Goal: Obtain resource: Download file/media

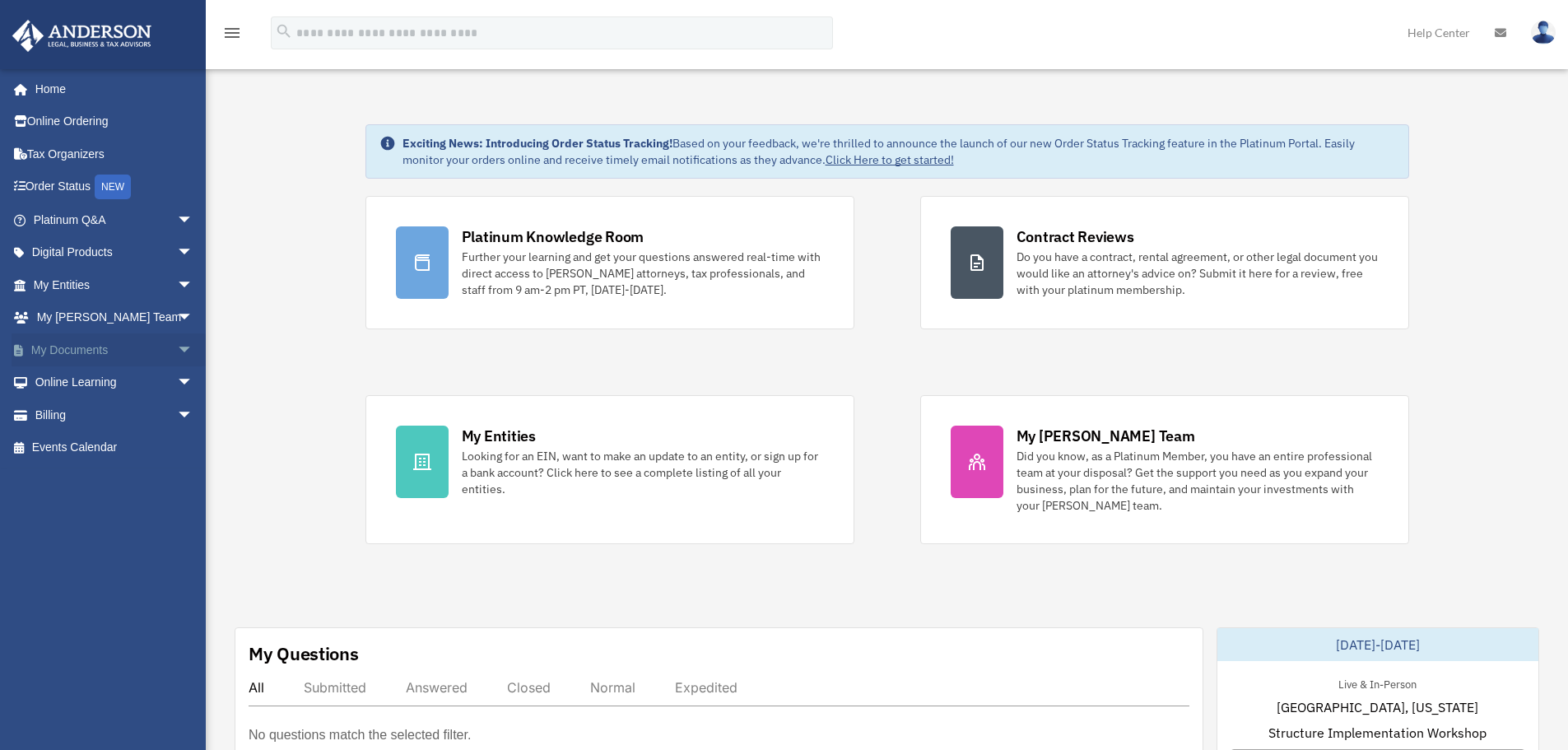
click at [65, 346] on link "My Documents arrow_drop_down" at bounding box center [115, 350] width 207 height 33
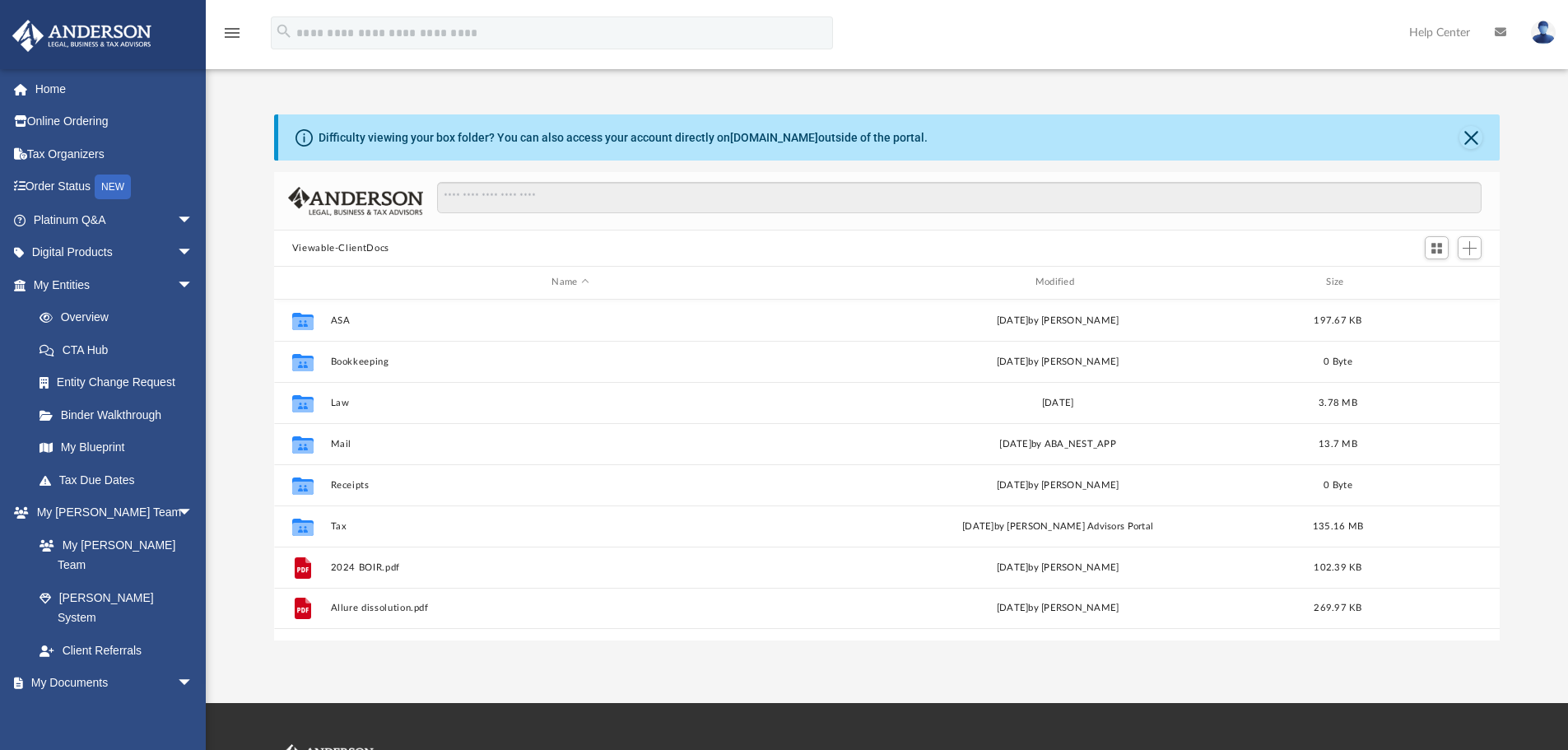
scroll to position [362, 1213]
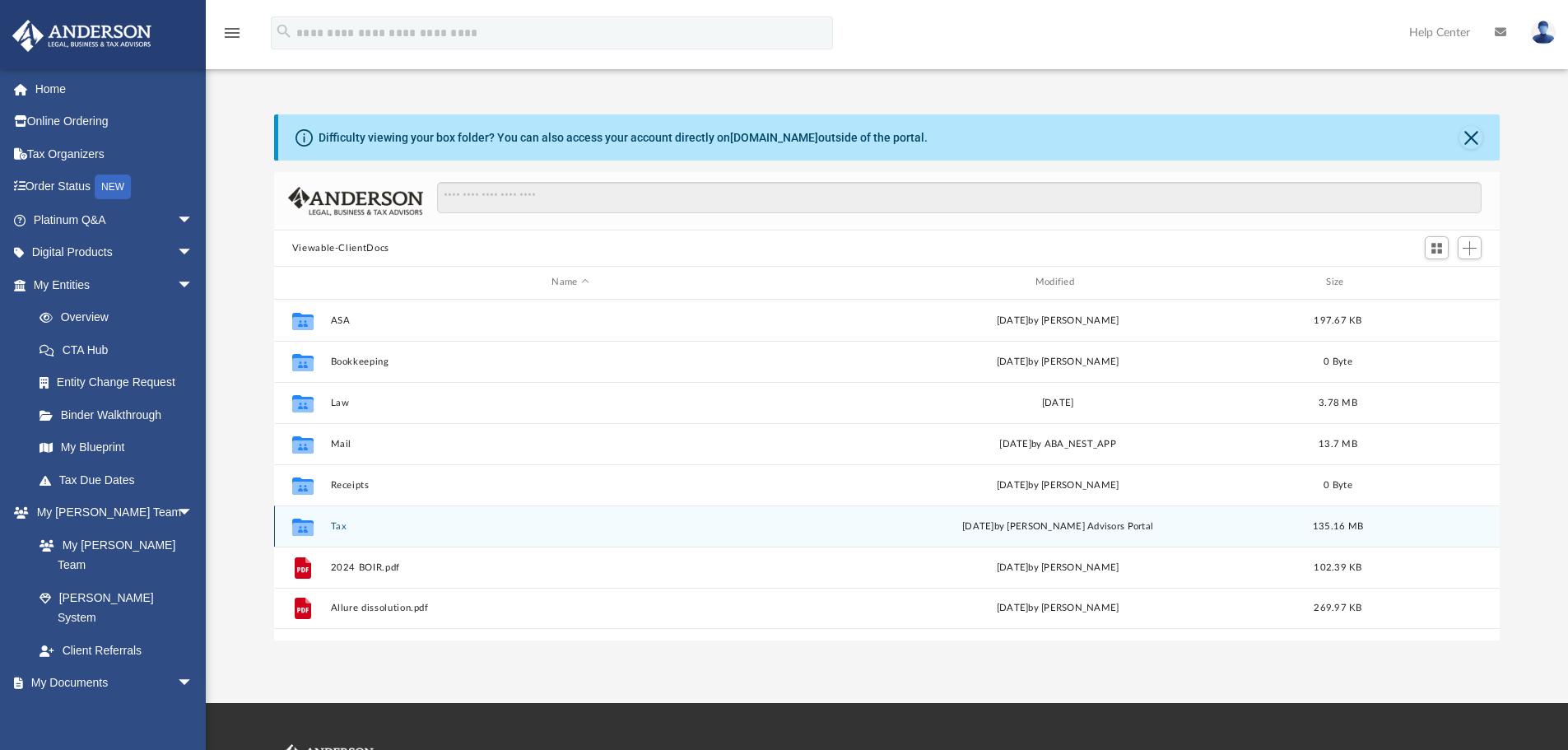
click at [340, 527] on button "Tax" at bounding box center [570, 526] width 480 height 11
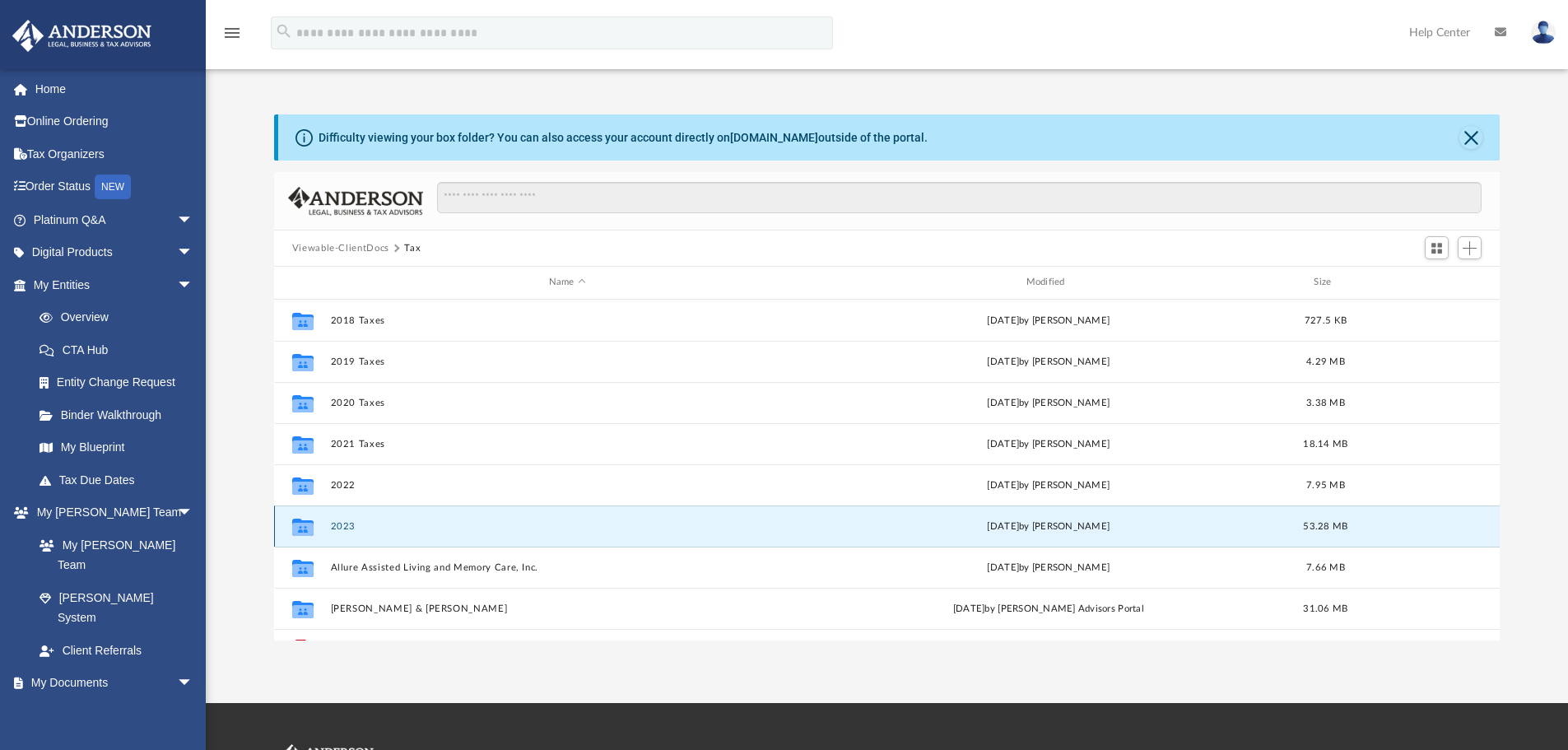
click at [342, 529] on button "2023" at bounding box center [567, 526] width 474 height 11
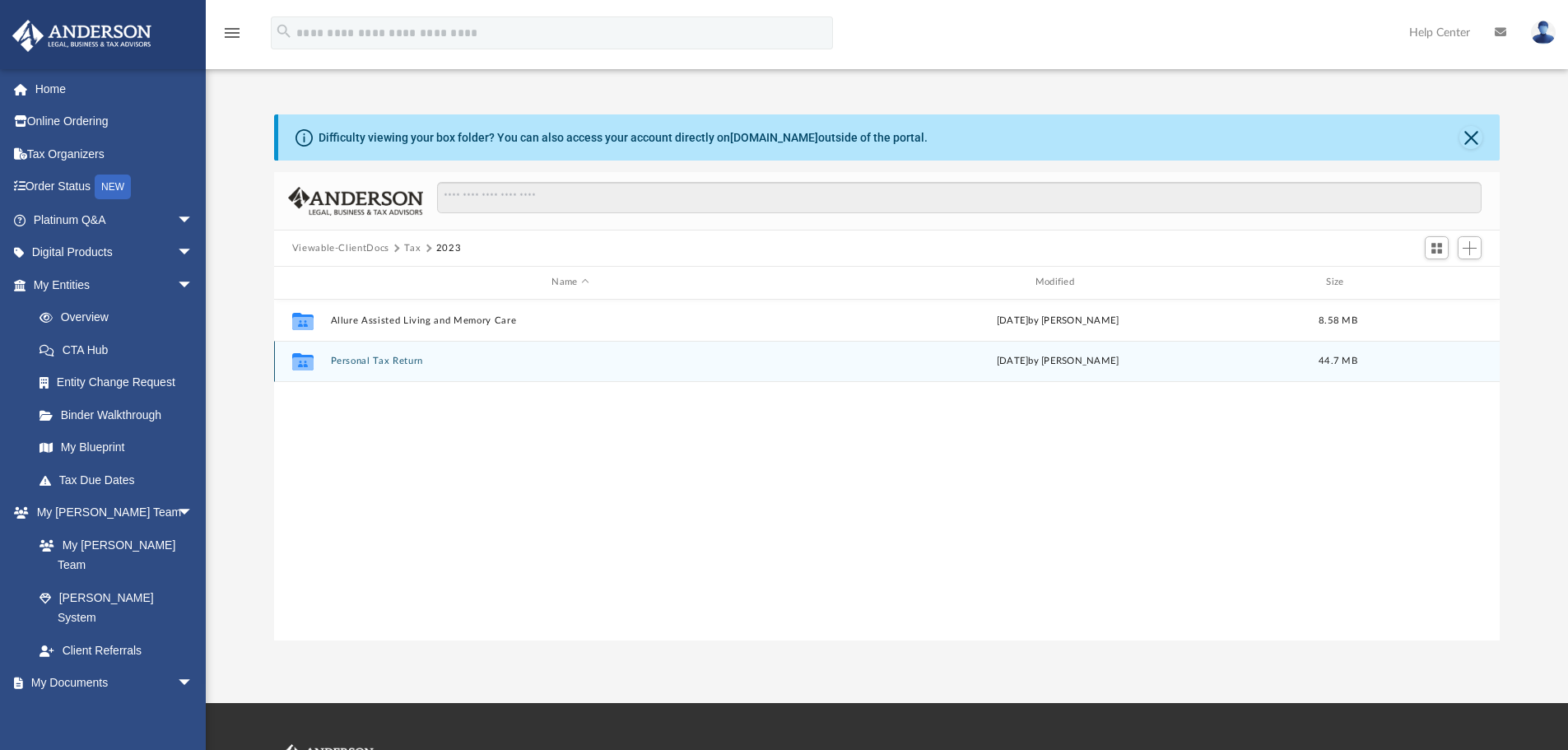
click at [386, 363] on button "Personal Tax Return" at bounding box center [570, 361] width 480 height 11
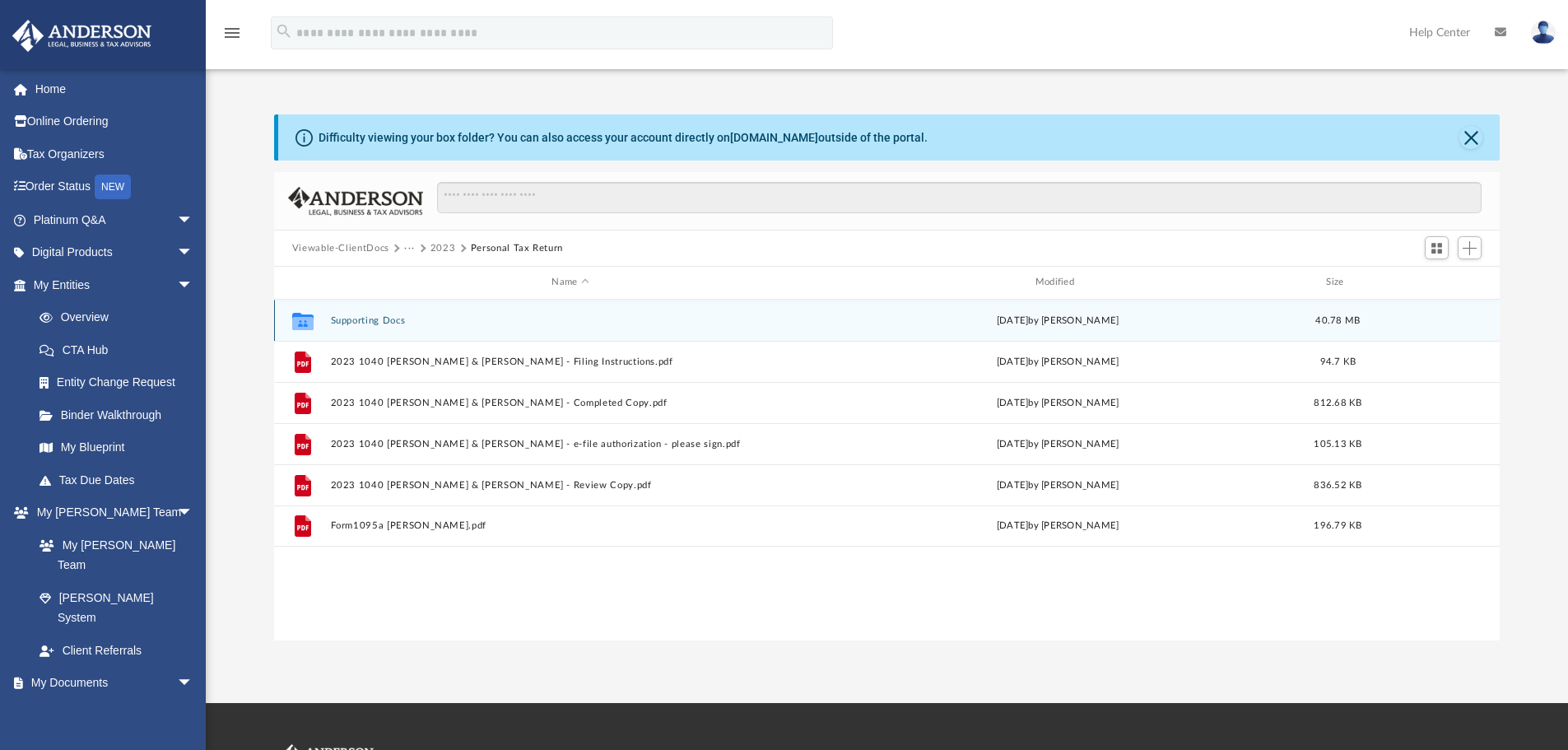
click at [387, 322] on button "Supporting Docs" at bounding box center [570, 320] width 480 height 11
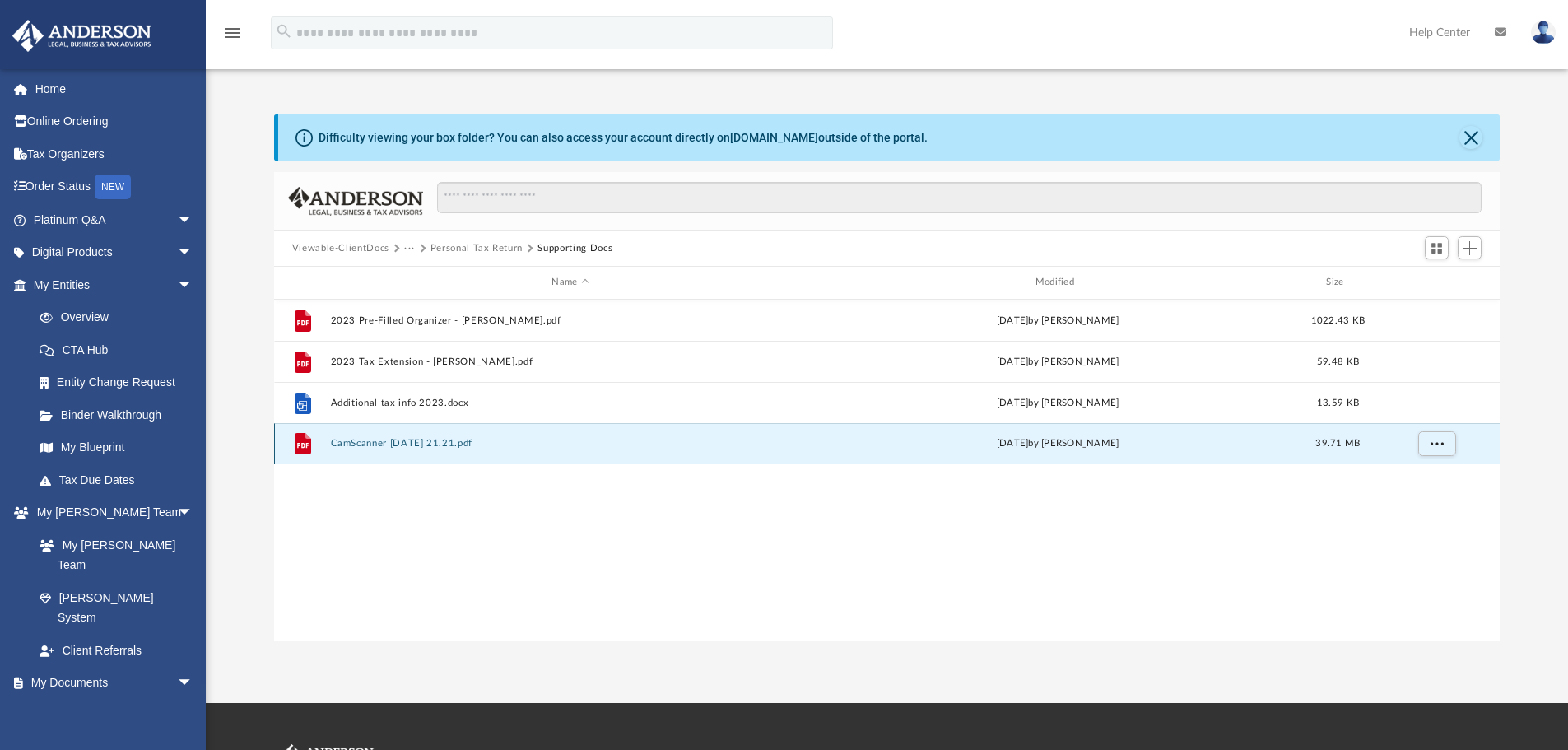
click at [420, 444] on button "CamScanner 07-11-2024 21.21.pdf" at bounding box center [570, 443] width 480 height 11
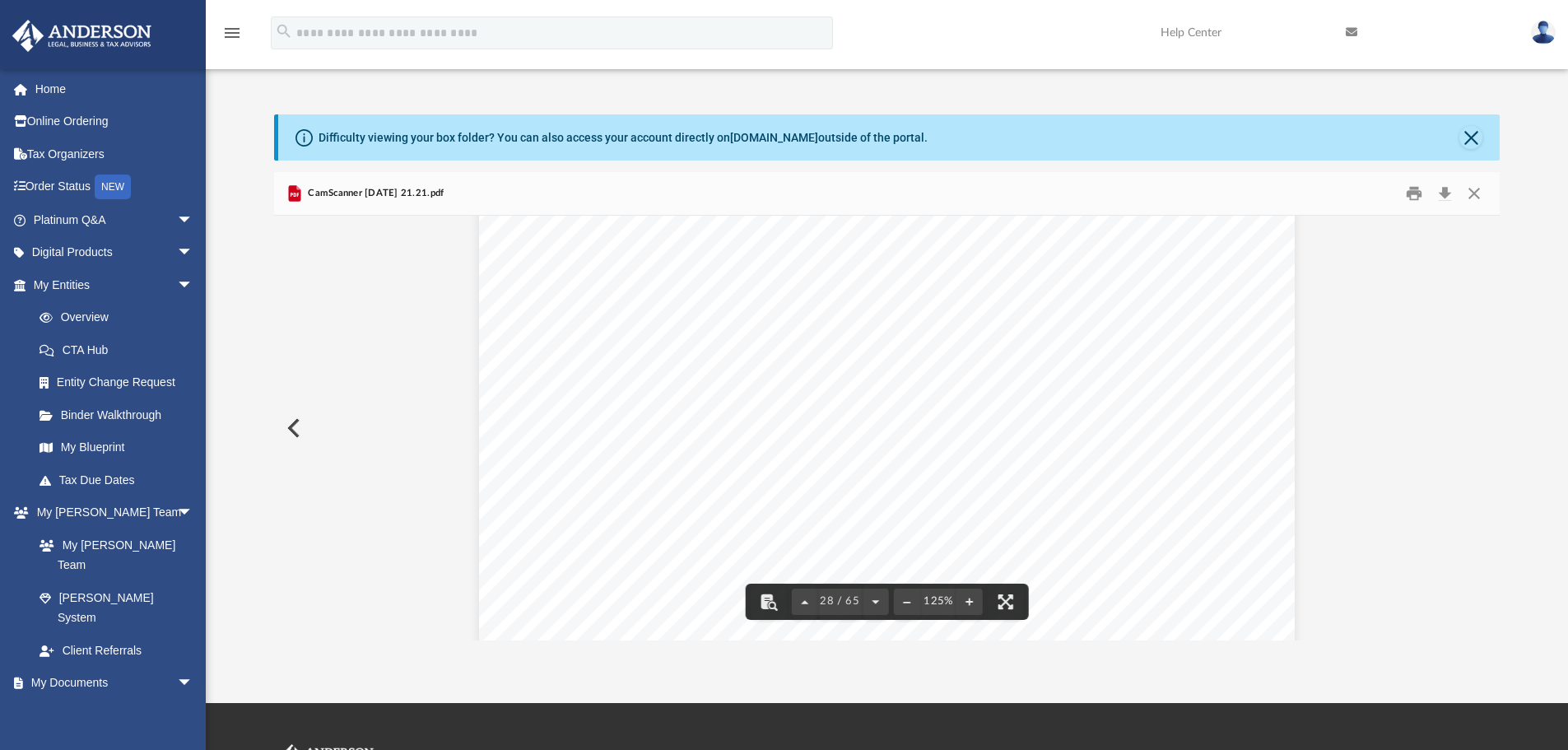
scroll to position [31894, 0]
click at [1125, 545] on div "Page 28" at bounding box center [886, 704] width 815 height 1153
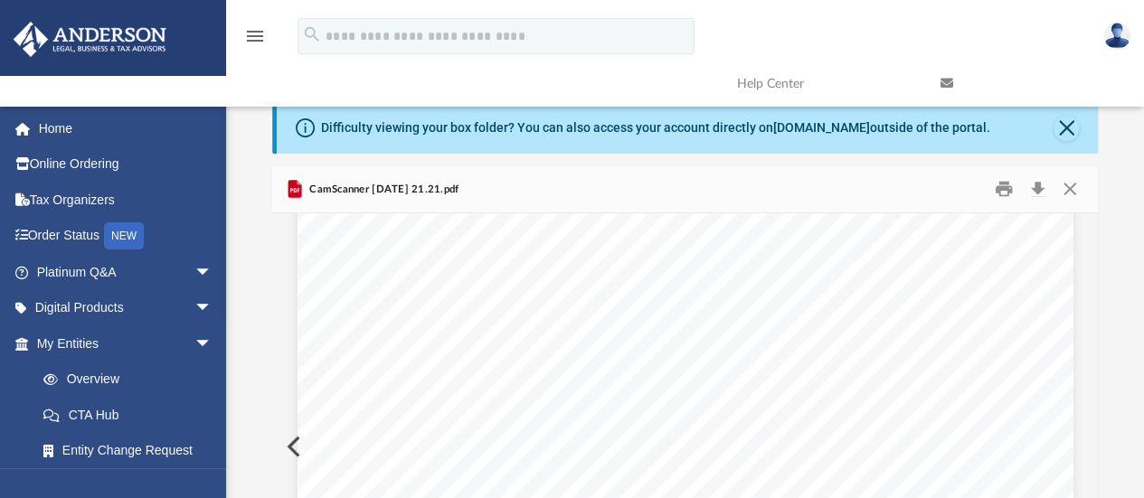
scroll to position [30629, 0]
click at [801, 331] on div "Page 28" at bounding box center [685, 504] width 776 height 1097
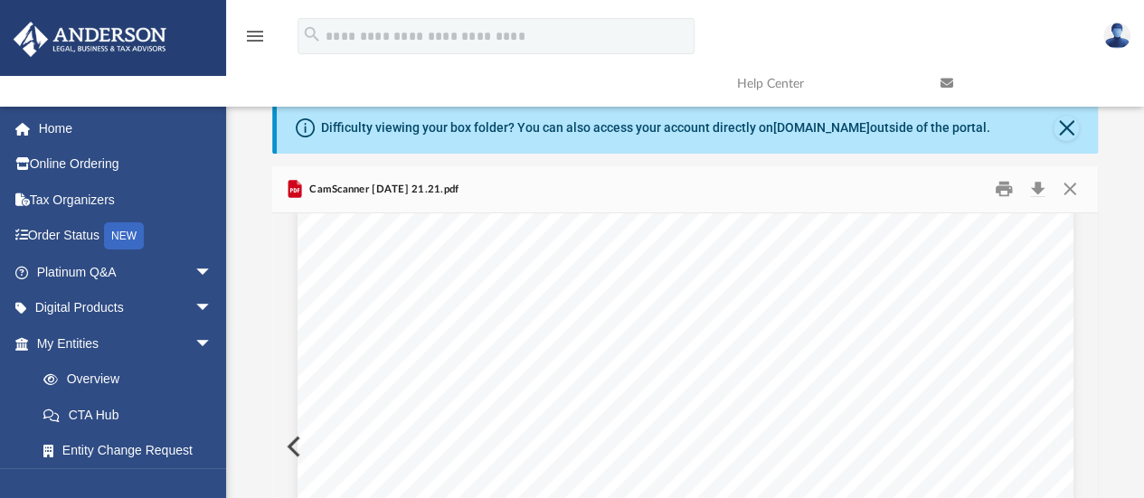
scroll to position [30629, 0]
click at [994, 364] on div "Page 28" at bounding box center [685, 504] width 776 height 1097
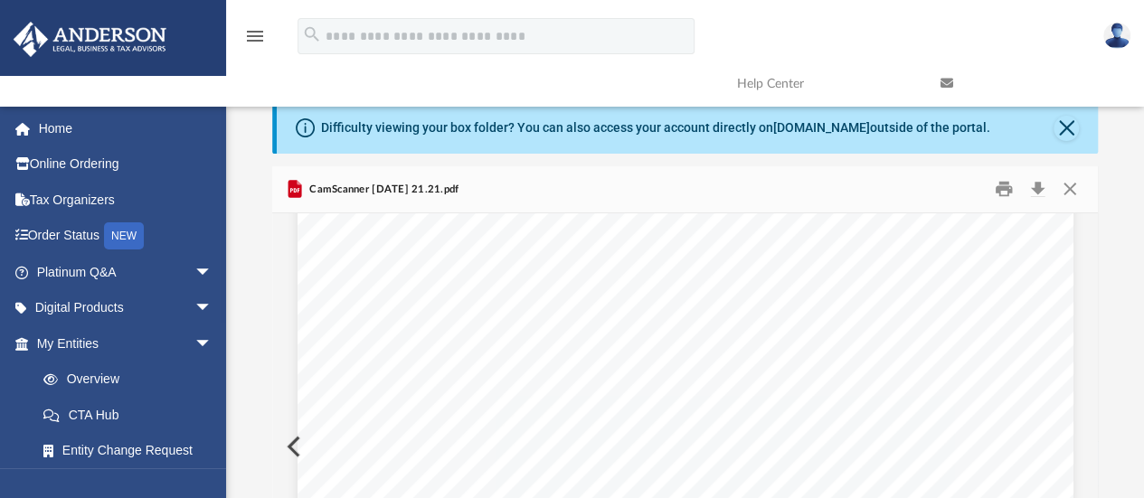
click at [887, 363] on div "Page 28" at bounding box center [685, 504] width 776 height 1097
click at [858, 299] on div "Page 28" at bounding box center [685, 504] width 776 height 1097
